Goal: Check status

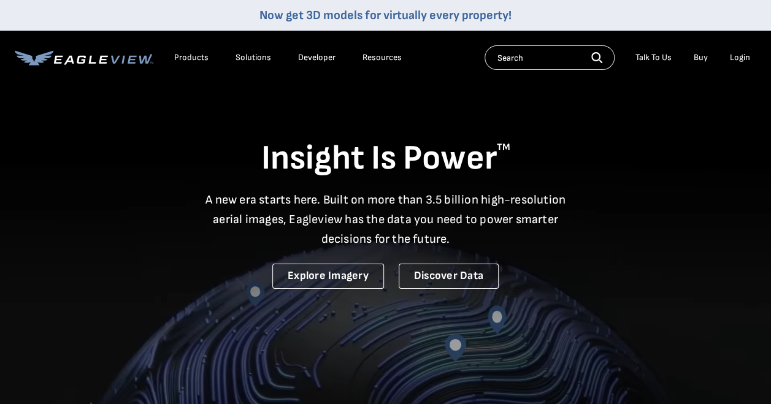
click at [734, 60] on div "Login" at bounding box center [740, 57] width 20 height 11
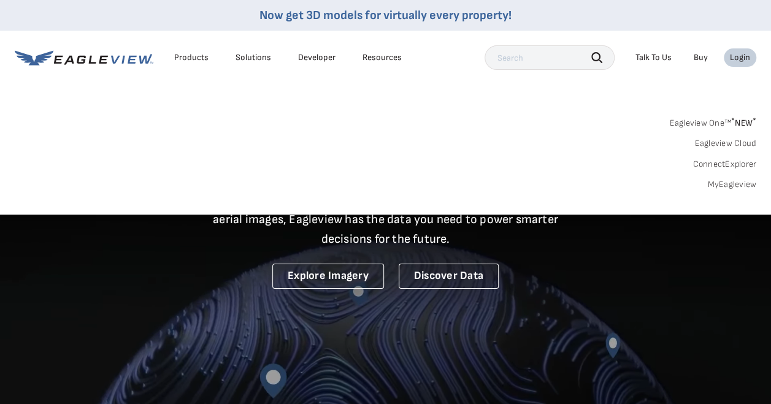
click at [732, 180] on link "MyEagleview" at bounding box center [731, 184] width 49 height 11
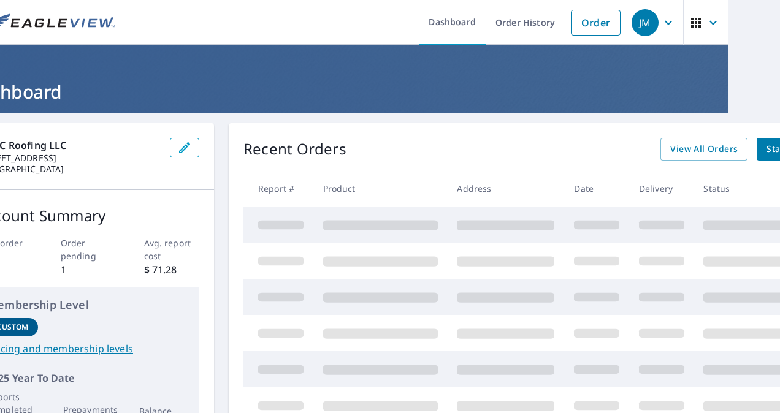
scroll to position [0, 36]
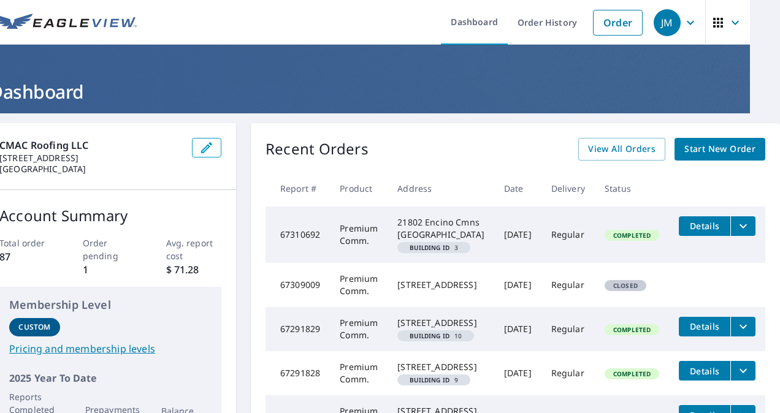
click at [576, 250] on td "Regular" at bounding box center [568, 235] width 53 height 56
click at [686, 231] on span "Details" at bounding box center [704, 226] width 37 height 12
